Goal: Task Accomplishment & Management: Manage account settings

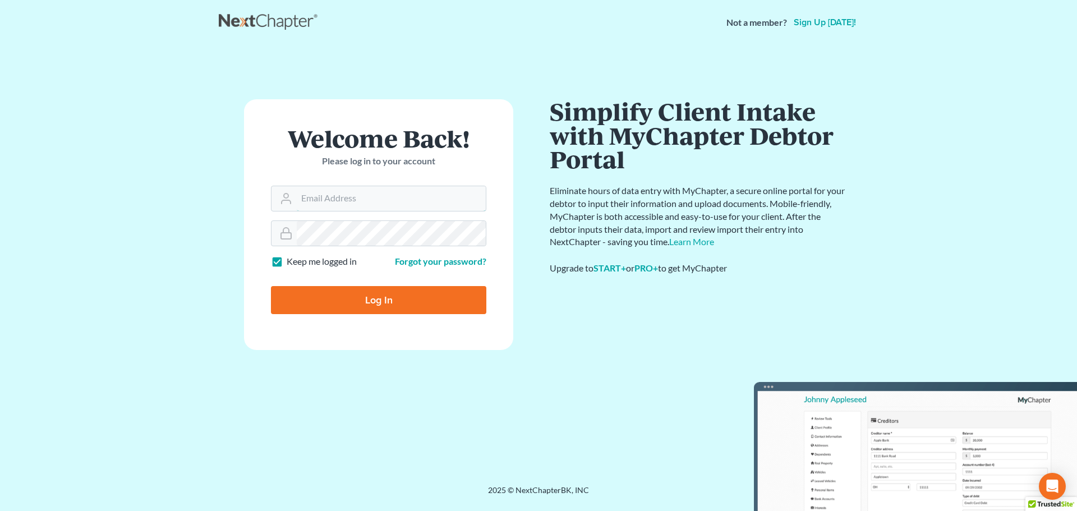
type input "[EMAIL_ADDRESS][DOMAIN_NAME]"
click at [341, 298] on input "Log In" at bounding box center [378, 300] width 215 height 28
type input "Thinking..."
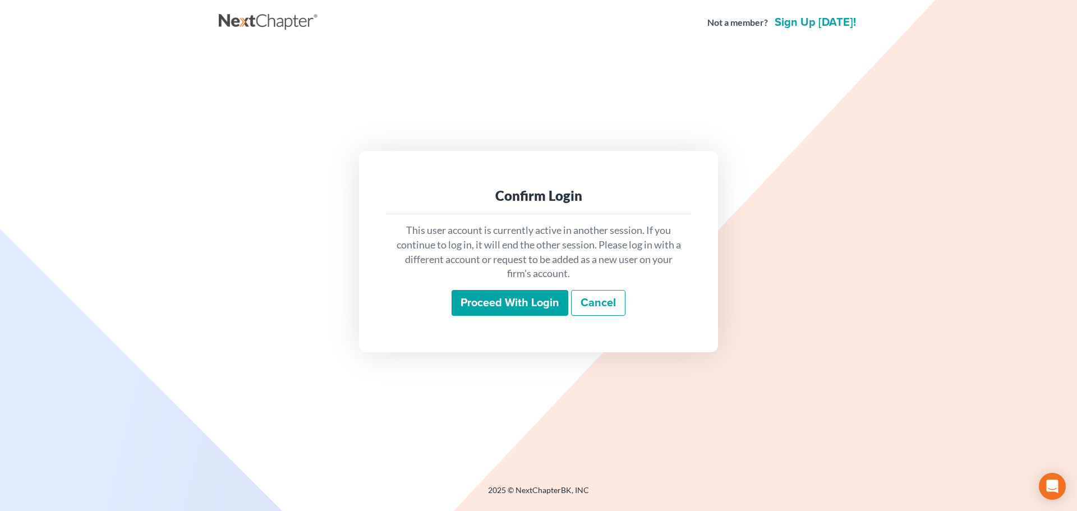
click at [497, 301] on input "Proceed with login" at bounding box center [510, 303] width 117 height 26
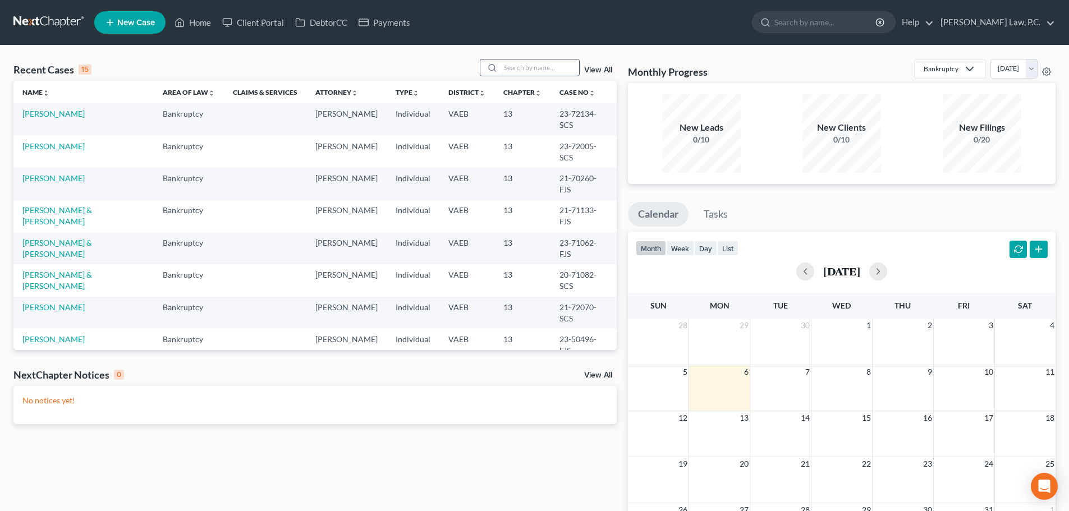
click at [531, 65] on input "search" at bounding box center [539, 67] width 79 height 16
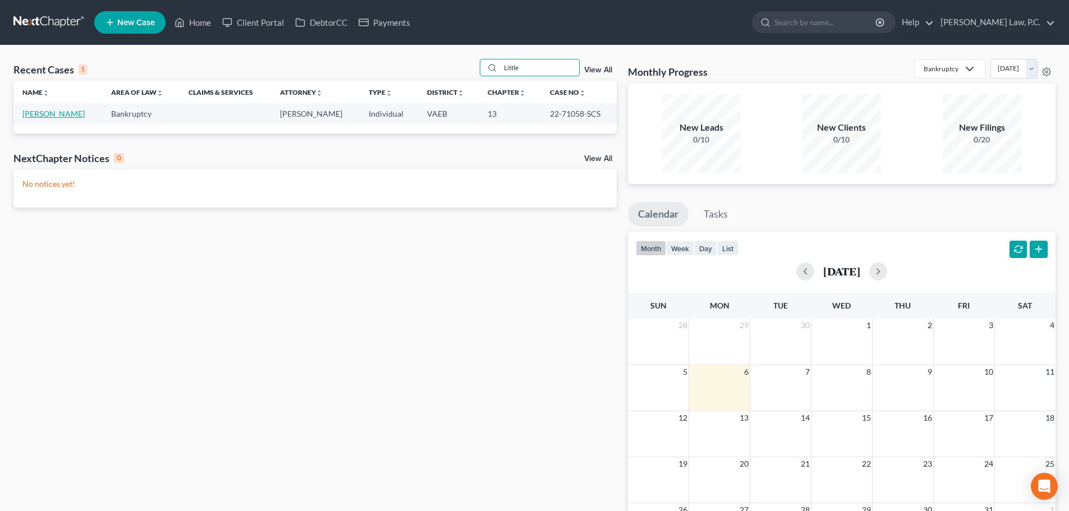
type input "Little"
click at [48, 113] on link "[PERSON_NAME]" at bounding box center [53, 114] width 62 height 10
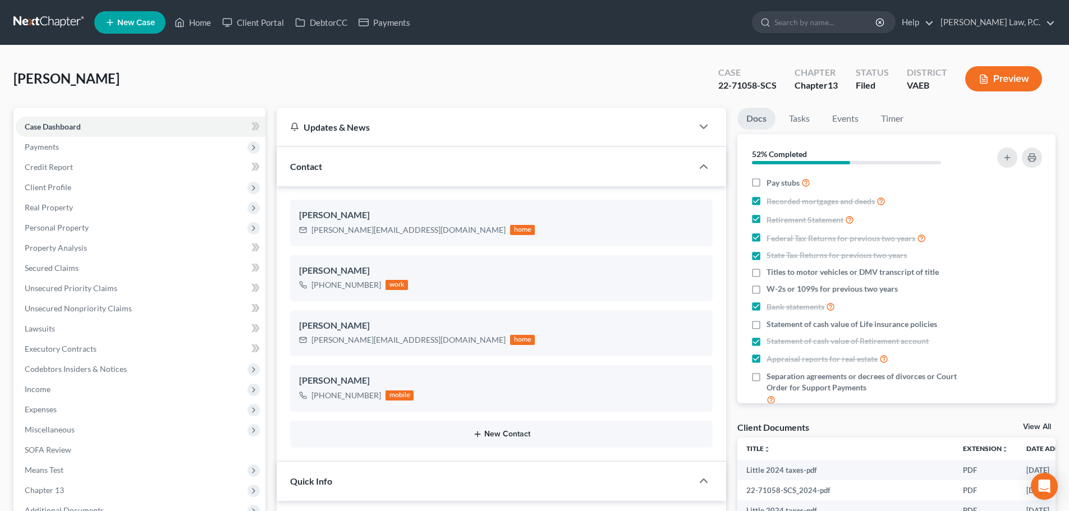
scroll to position [281, 0]
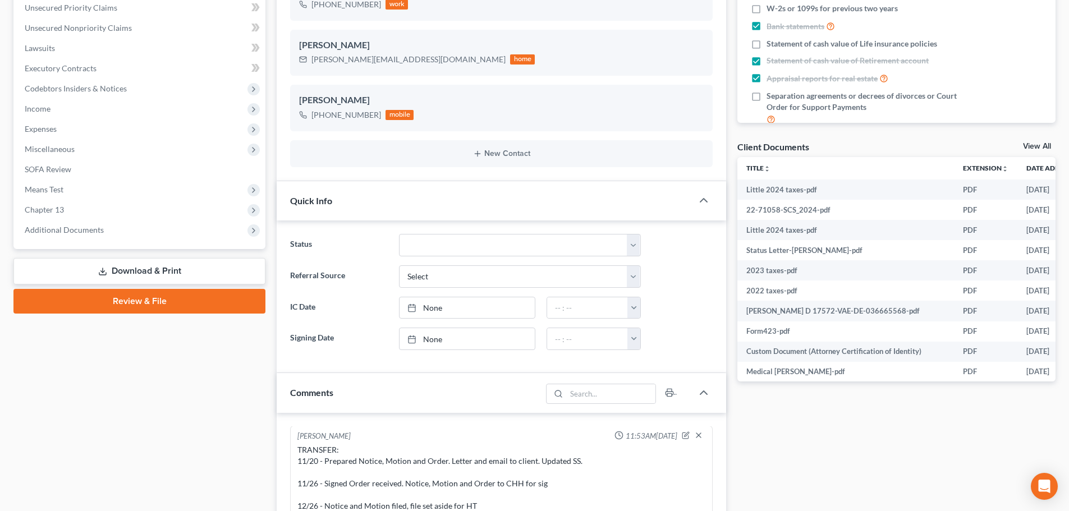
drag, startPoint x: 977, startPoint y: 474, endPoint x: 985, endPoint y: 471, distance: 7.8
click at [978, 472] on div "Docs Tasks Events Timer 52% Completed Nothing here yet! Pay stubs Recorded mort…" at bounding box center [896, 461] width 329 height 1268
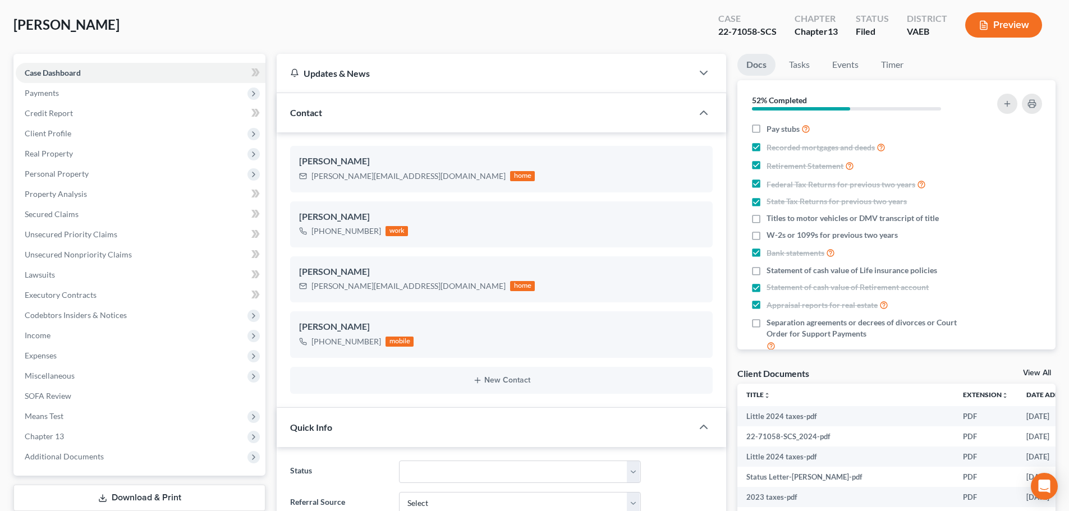
scroll to position [0, 0]
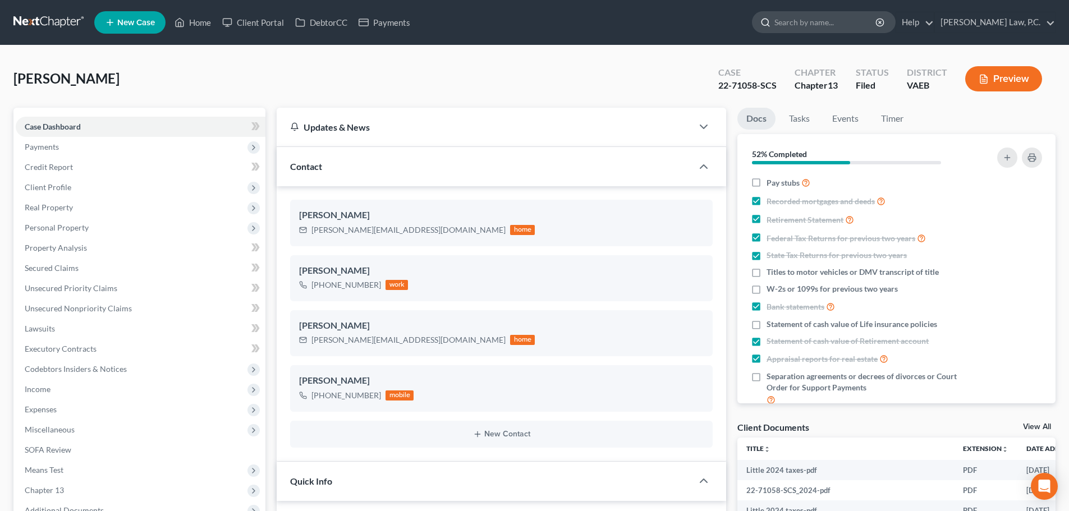
click at [835, 22] on input "search" at bounding box center [825, 22] width 103 height 21
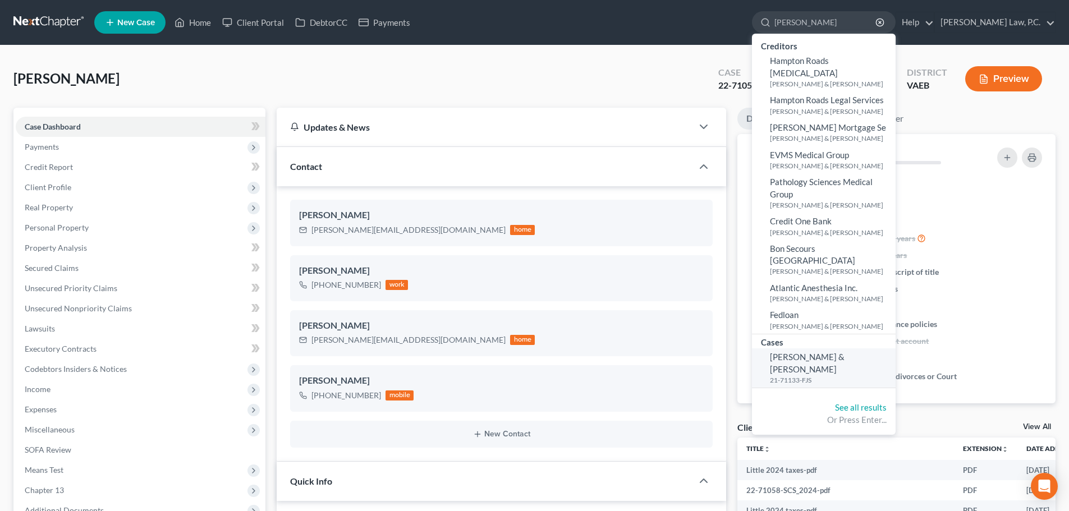
type input "[PERSON_NAME]"
click at [865, 375] on small "21-71133-FJS" at bounding box center [831, 380] width 123 height 10
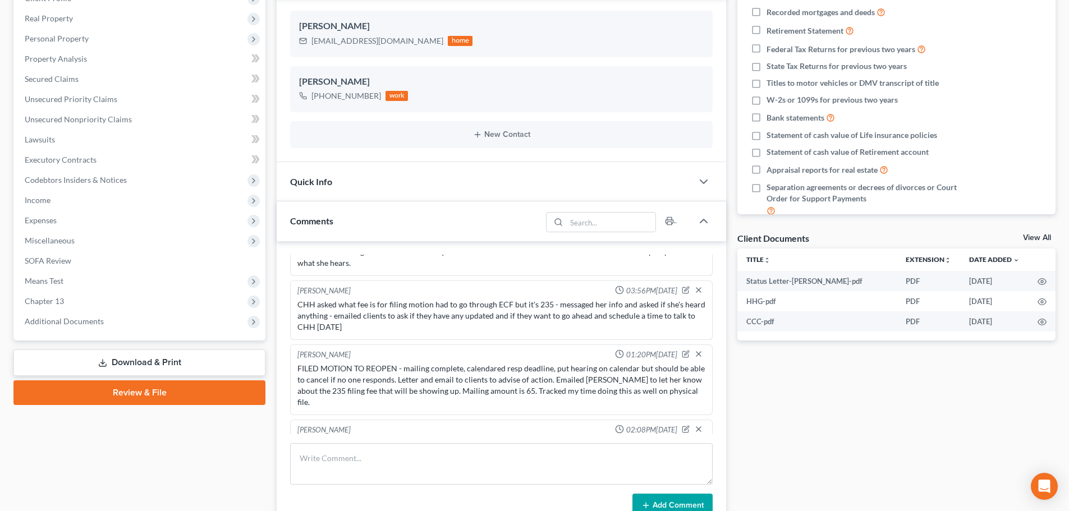
scroll to position [393, 0]
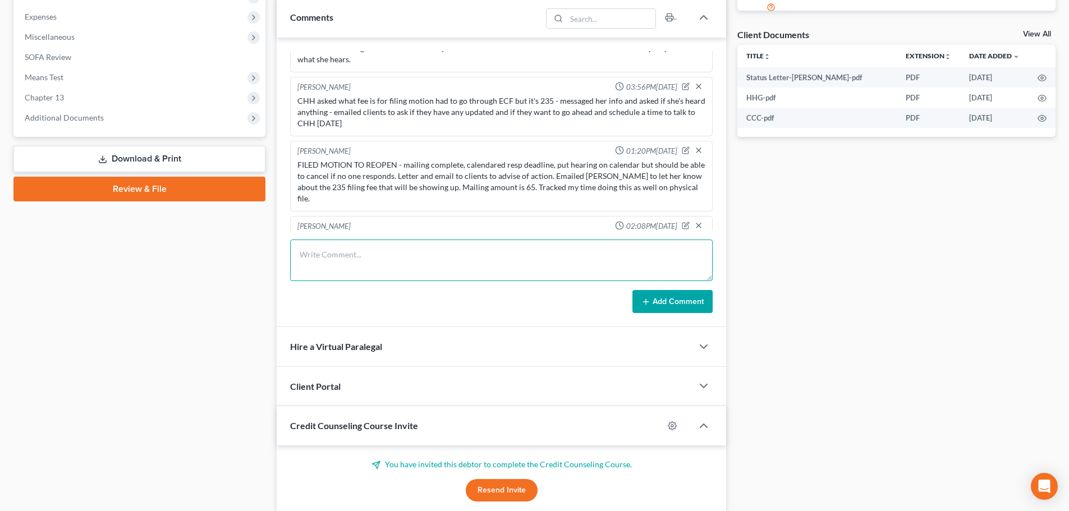
click at [339, 255] on textarea at bounding box center [501, 261] width 422 height 42
click at [369, 268] on textarea at bounding box center [501, 261] width 422 height 42
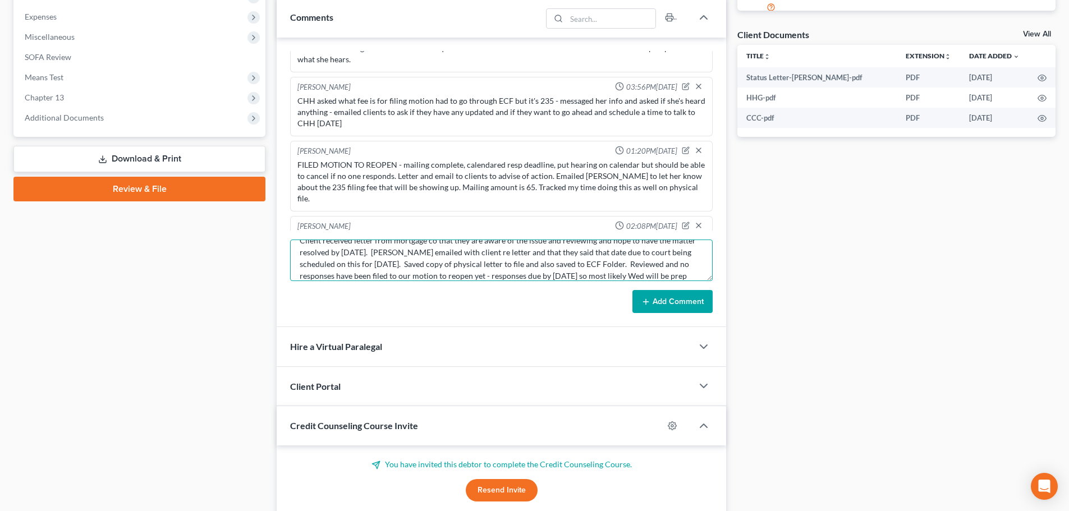
scroll to position [26, 0]
type textarea "Client received letter from mortgage co that they are aware of the issue and re…"
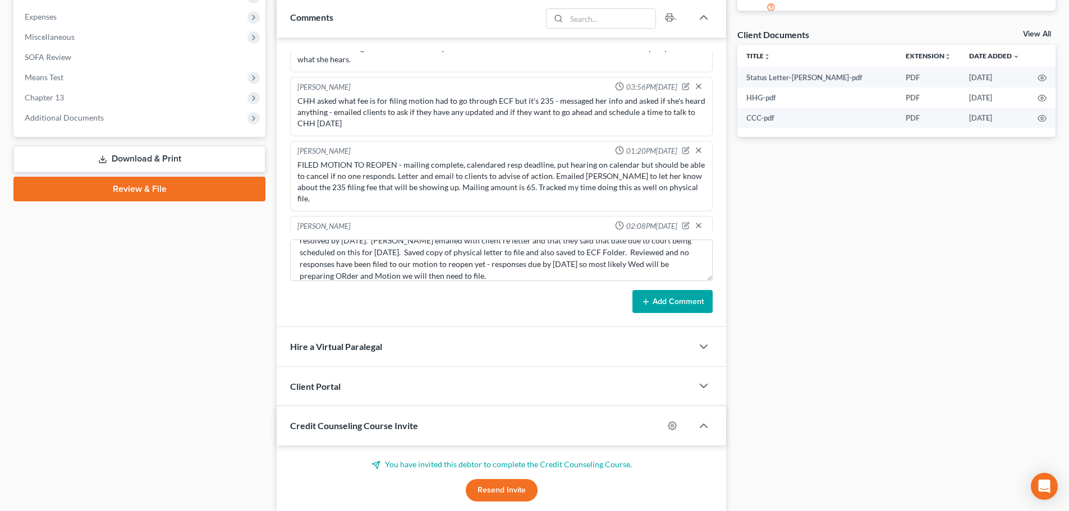
click at [669, 294] on button "Add Comment" at bounding box center [672, 302] width 80 height 24
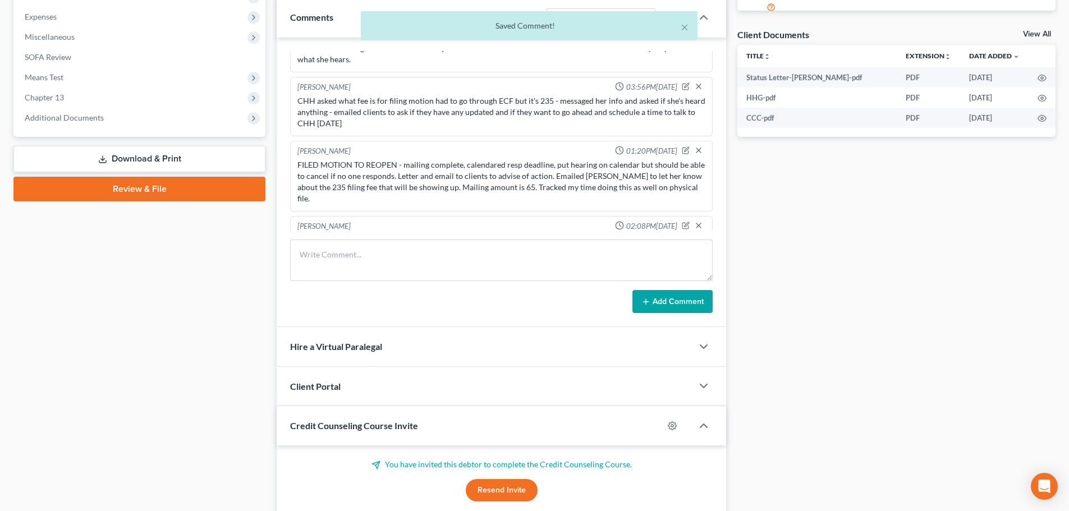
scroll to position [3210, 0]
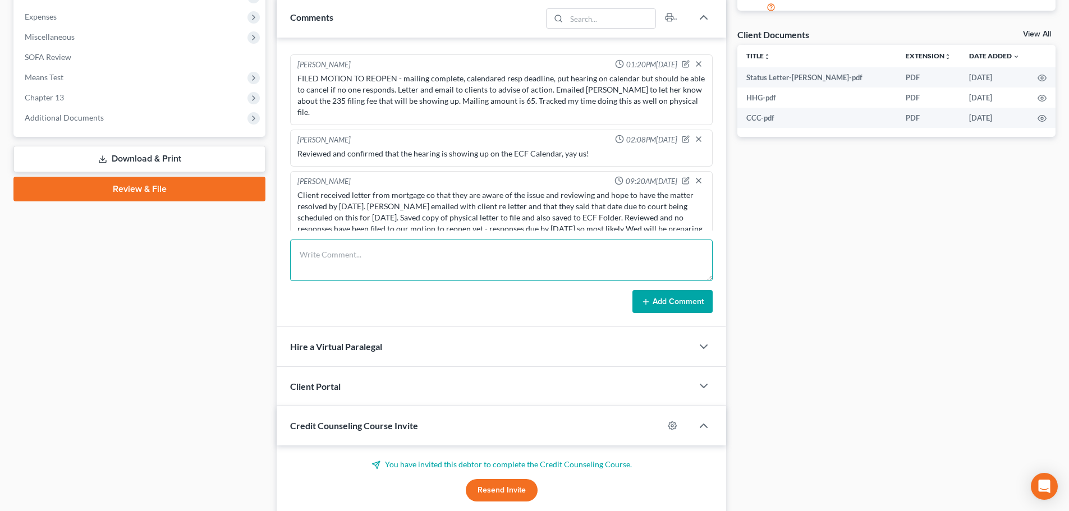
click at [391, 253] on textarea at bounding box center [501, 261] width 422 height 42
